Goal: Find specific page/section: Find specific page/section

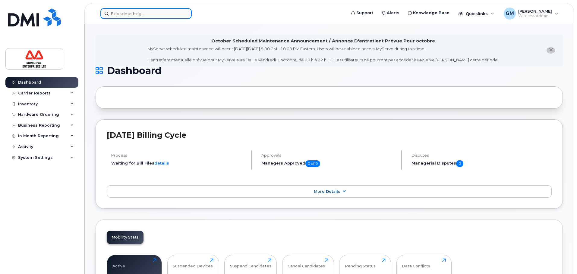
click at [123, 16] on input at bounding box center [145, 13] width 91 height 11
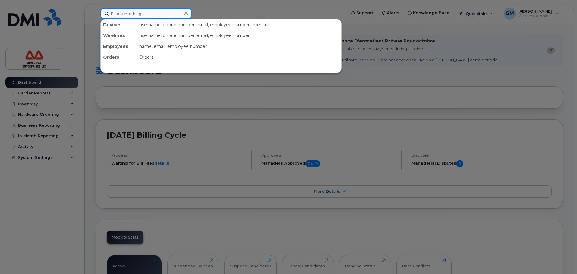
paste input "902-483-4713"
type input "902-483-4713"
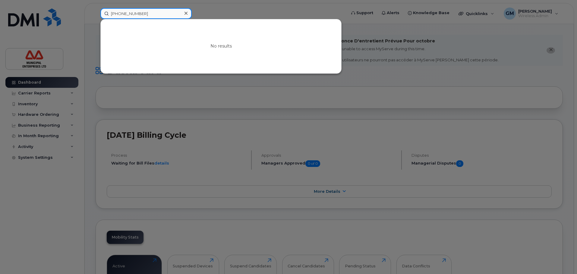
drag, startPoint x: 157, startPoint y: 13, endPoint x: 27, endPoint y: 13, distance: 130.1
click at [95, 13] on div "902-483-4713 No results" at bounding box center [220, 13] width 251 height 11
click at [123, 9] on input at bounding box center [145, 13] width 91 height 11
paste input "902-497-3413"
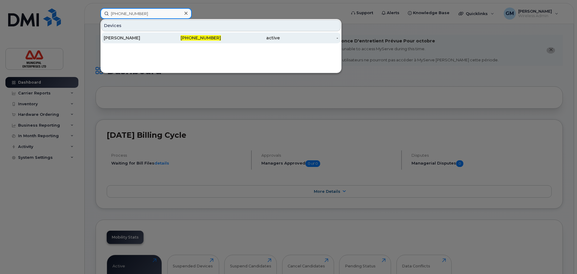
type input "902-497-3413"
click at [142, 40] on div "[PERSON_NAME]" at bounding box center [133, 38] width 59 height 6
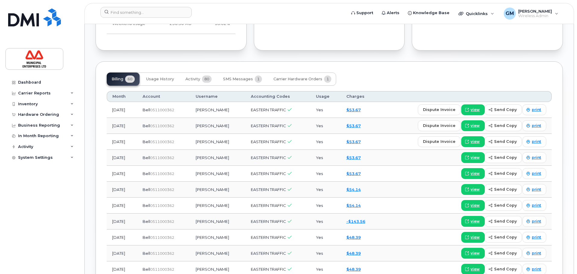
scroll to position [452, 0]
click at [305, 78] on span "Carrier Hardware Orders" at bounding box center [297, 79] width 49 height 5
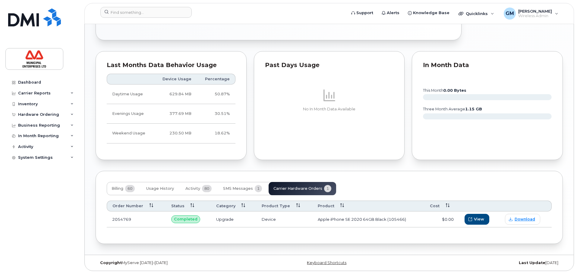
scroll to position [342, 0]
click at [257, 183] on button "SMS Messages 1" at bounding box center [242, 188] width 48 height 13
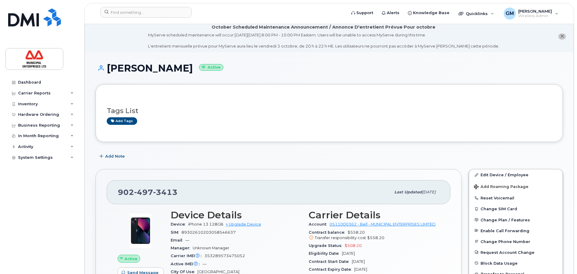
scroll to position [0, 0]
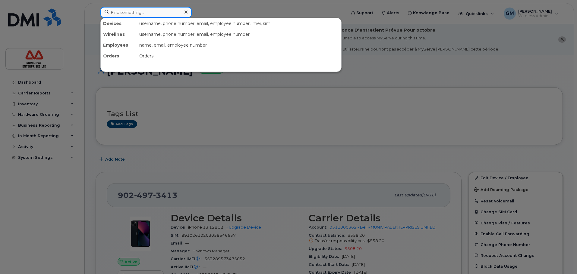
click at [153, 12] on input at bounding box center [145, 12] width 91 height 11
paste input "[PHONE_NUMBER]"
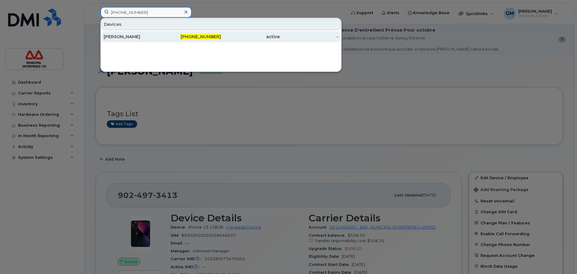
type input "[PHONE_NUMBER]"
click at [135, 38] on div "[PERSON_NAME]" at bounding box center [133, 37] width 59 height 6
